Goal: Check status: Check status

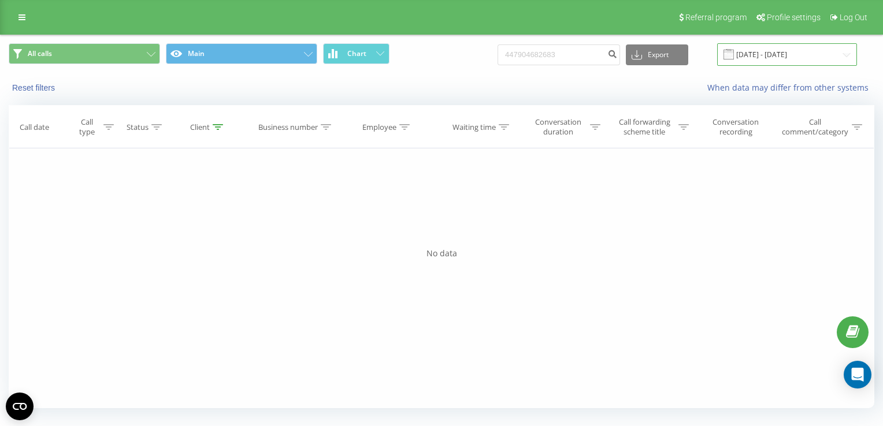
click at [847, 57] on input "[DATE] - [DATE]" at bounding box center [787, 54] width 140 height 23
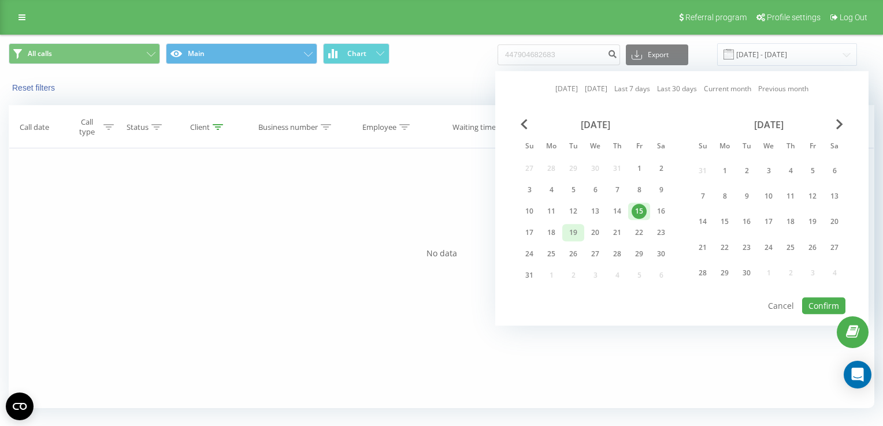
click at [570, 232] on div "19" at bounding box center [572, 232] width 15 height 15
click at [836, 304] on button "Confirm" at bounding box center [823, 305] width 43 height 17
type input "[DATE] - [DATE]"
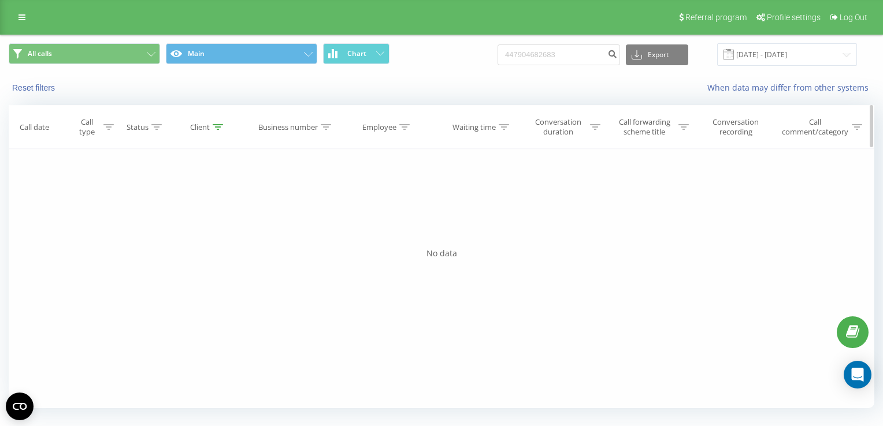
click at [217, 131] on div at bounding box center [218, 127] width 10 height 10
drag, startPoint x: 225, startPoint y: 214, endPoint x: 162, endPoint y: 214, distance: 63.5
click at [162, 214] on input "447904682683" at bounding box center [209, 210] width 102 height 20
click at [215, 230] on button "OK" at bounding box center [233, 233] width 49 height 14
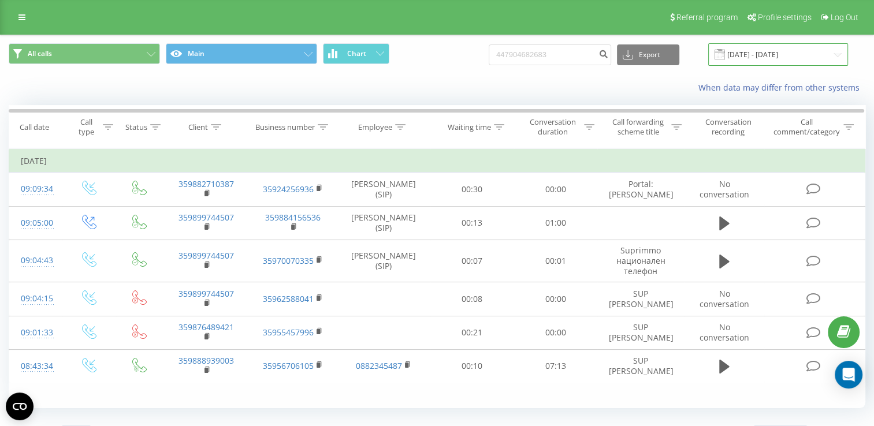
click at [834, 57] on input "[DATE] - [DATE]" at bounding box center [778, 54] width 140 height 23
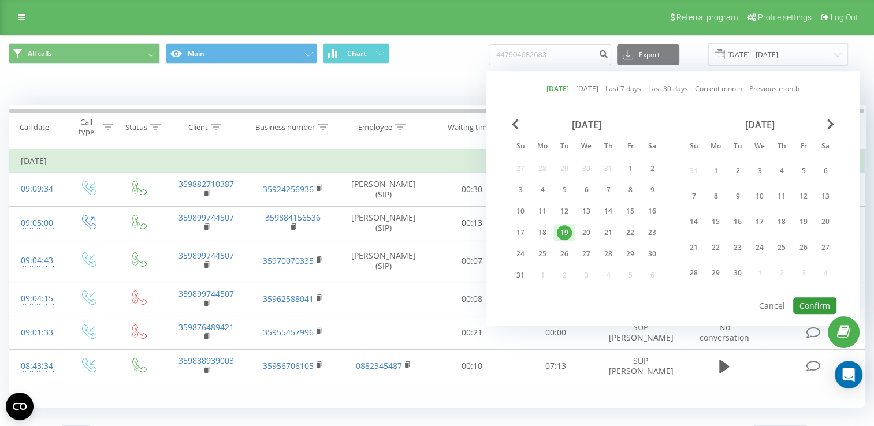
click at [822, 303] on button "Confirm" at bounding box center [814, 305] width 43 height 17
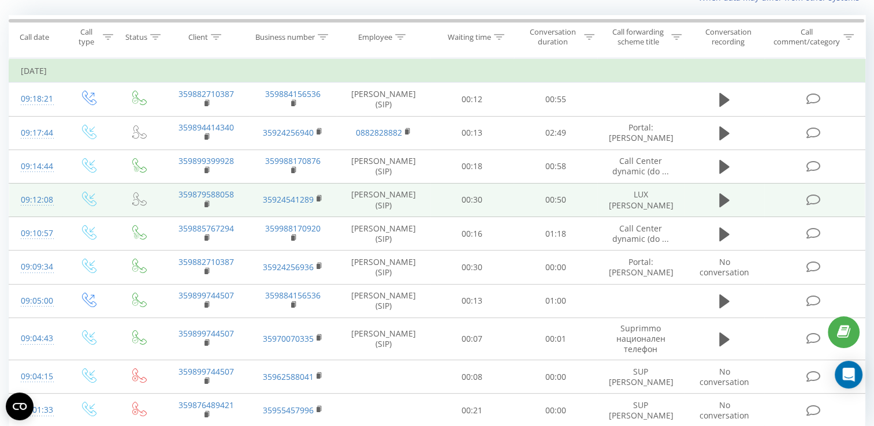
scroll to position [116, 0]
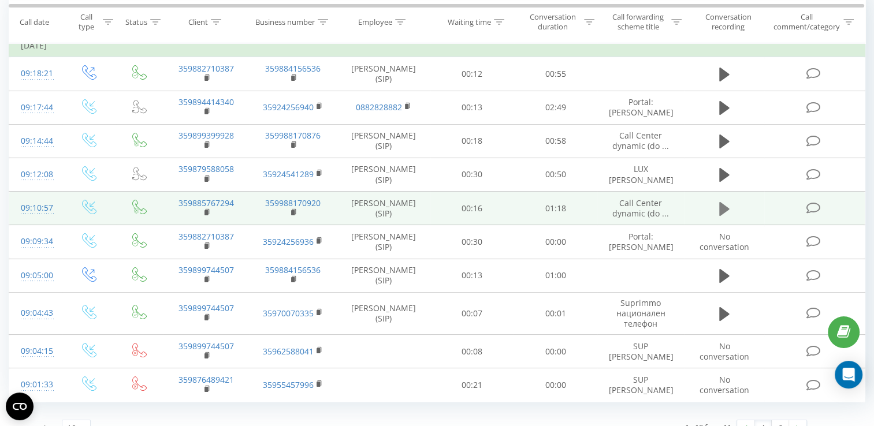
click at [723, 204] on icon at bounding box center [724, 209] width 10 height 14
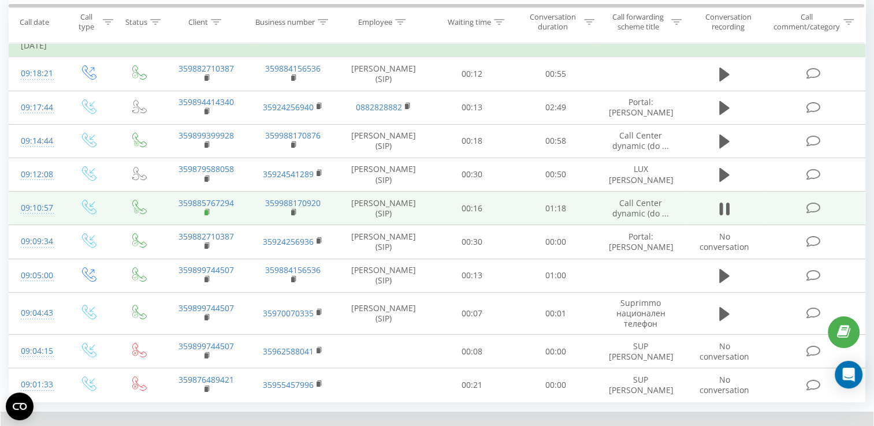
click at [204, 210] on rect at bounding box center [205, 212] width 3 height 5
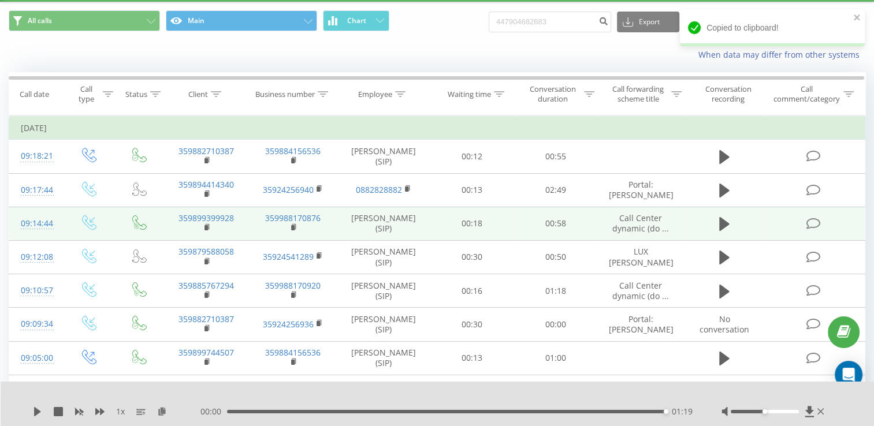
scroll to position [0, 0]
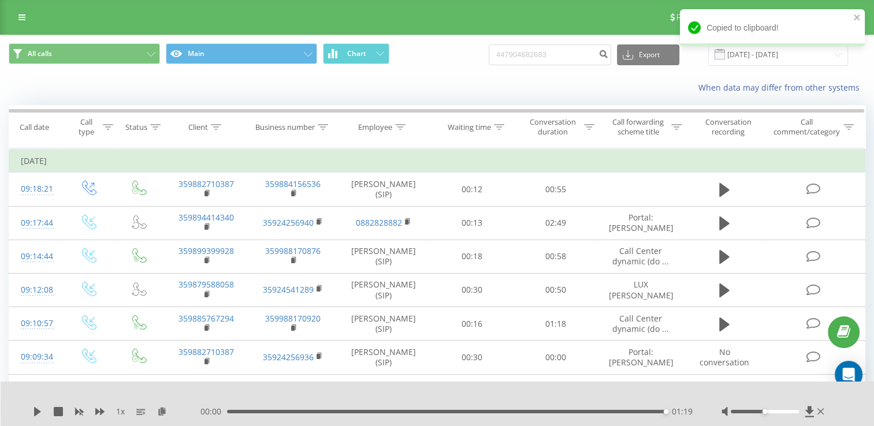
click at [835, 54] on div "Copied to clipboard!" at bounding box center [772, 31] width 185 height 45
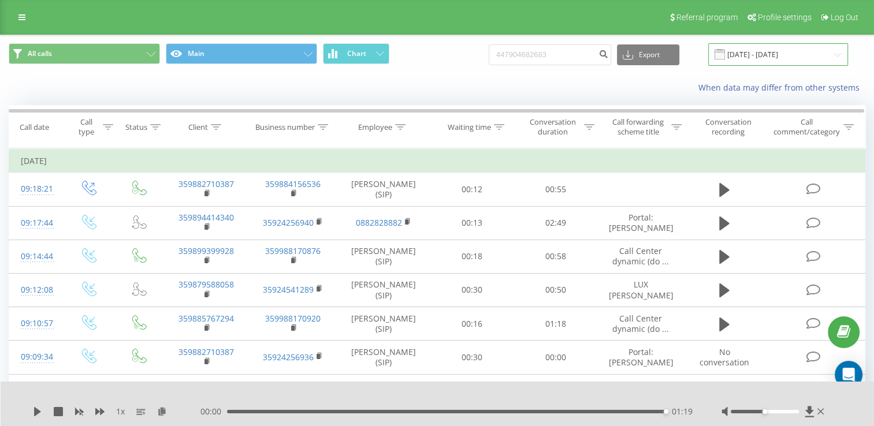
click at [833, 61] on input "[DATE] - [DATE]" at bounding box center [778, 54] width 140 height 23
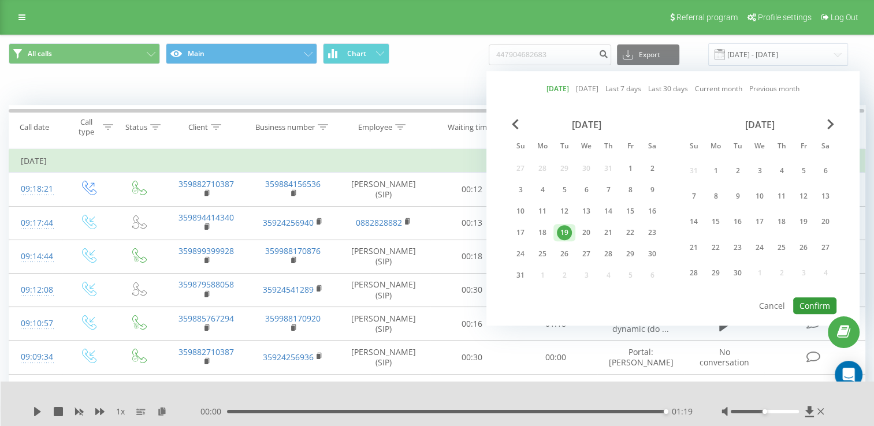
click at [805, 297] on button "Confirm" at bounding box center [814, 305] width 43 height 17
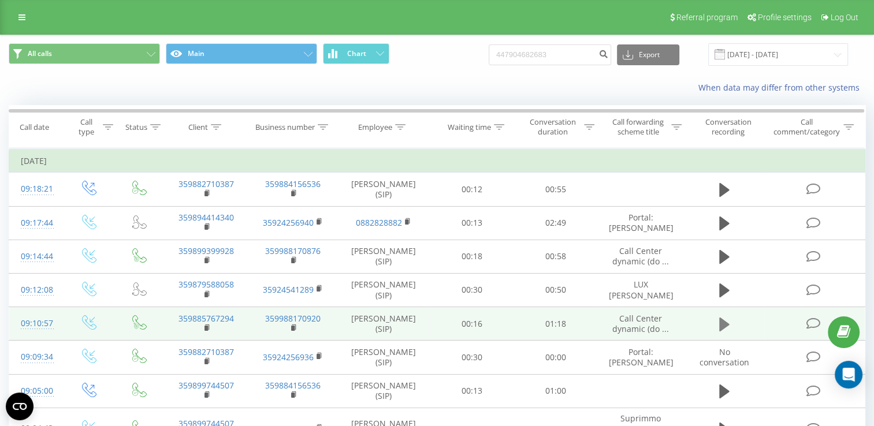
click at [728, 327] on icon at bounding box center [724, 325] width 10 height 16
